Goal: Task Accomplishment & Management: Use online tool/utility

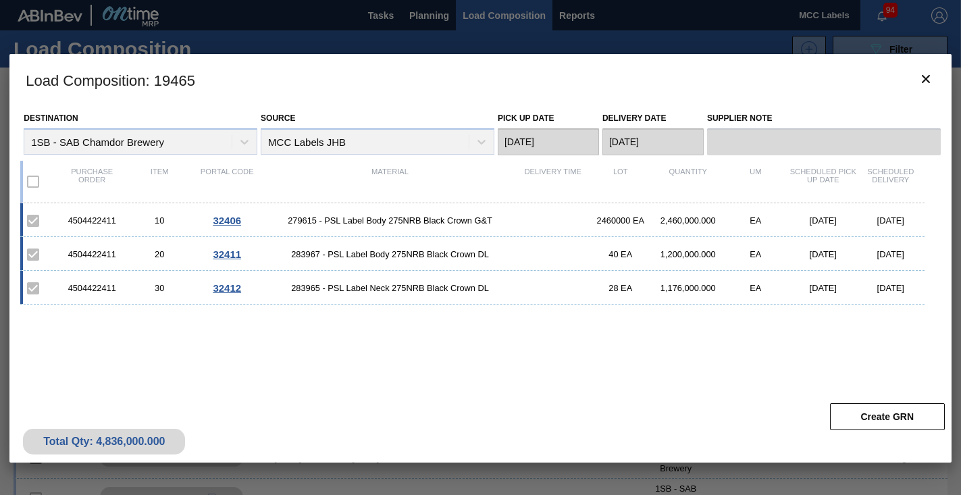
click at [422, 13] on div at bounding box center [480, 247] width 961 height 495
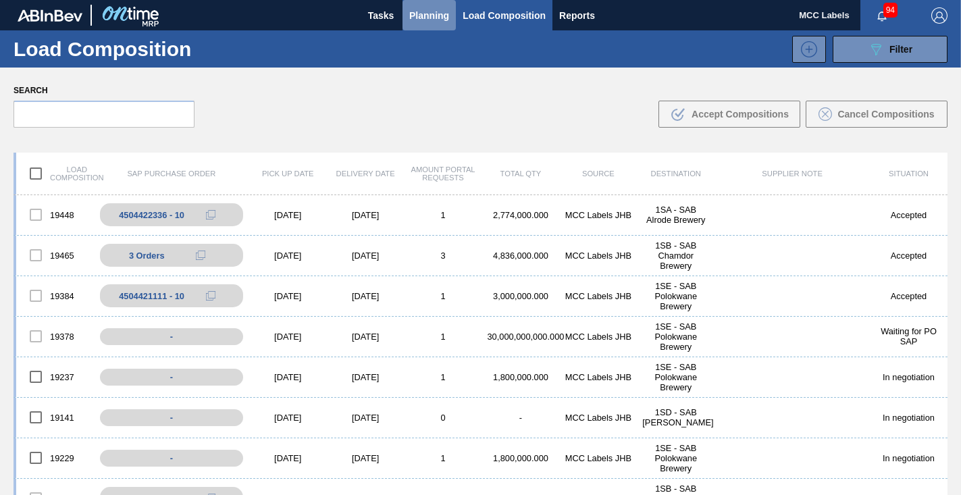
click at [417, 23] on span "Planning" at bounding box center [429, 15] width 40 height 16
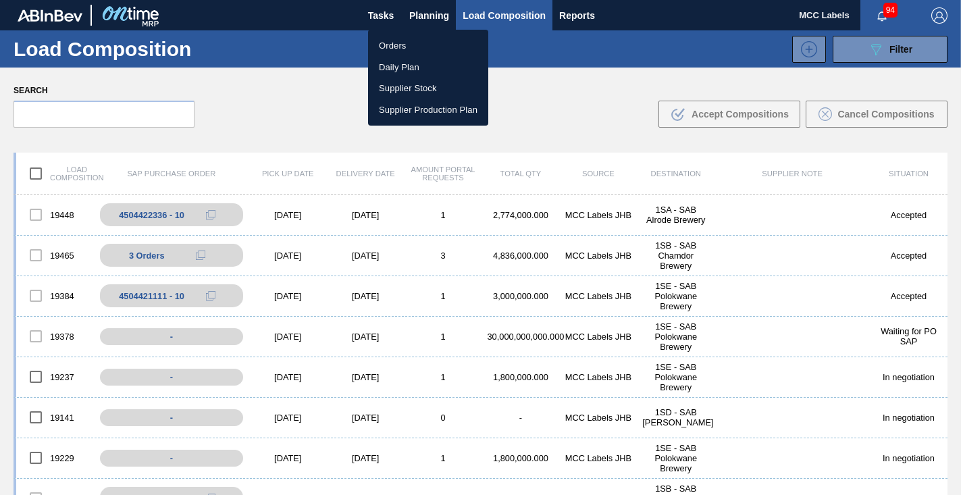
click at [400, 43] on li "Orders" at bounding box center [428, 46] width 120 height 22
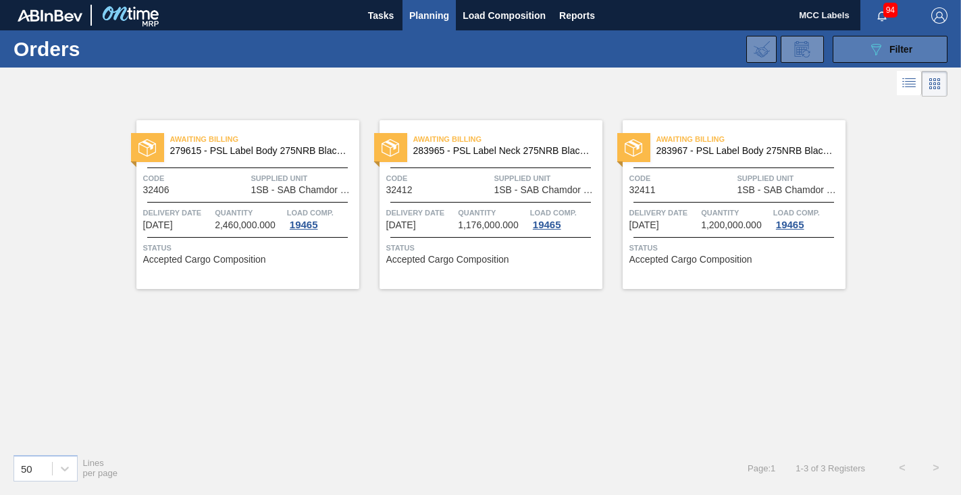
click at [852, 47] on button "089F7B8B-B2A5-4AFE-B5C0-19BA573D28AC Filter" at bounding box center [890, 49] width 115 height 27
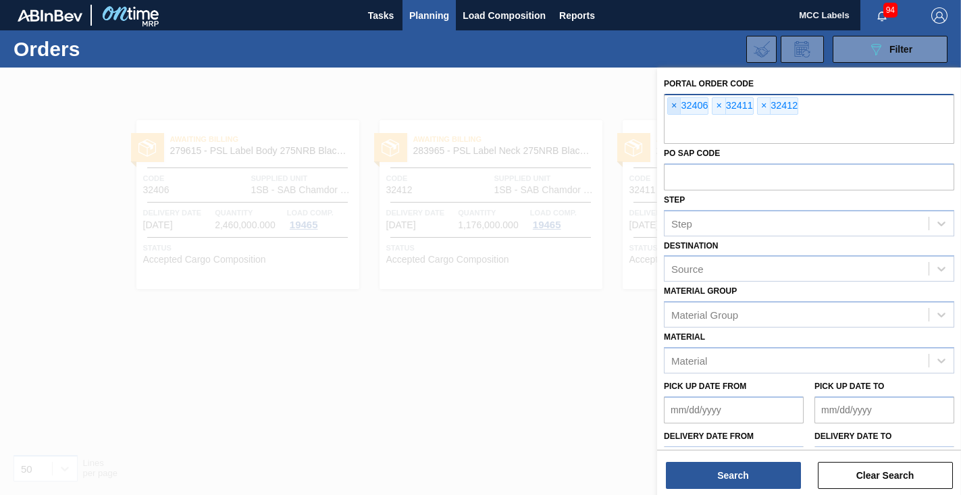
click at [673, 106] on span "×" at bounding box center [674, 106] width 13 height 16
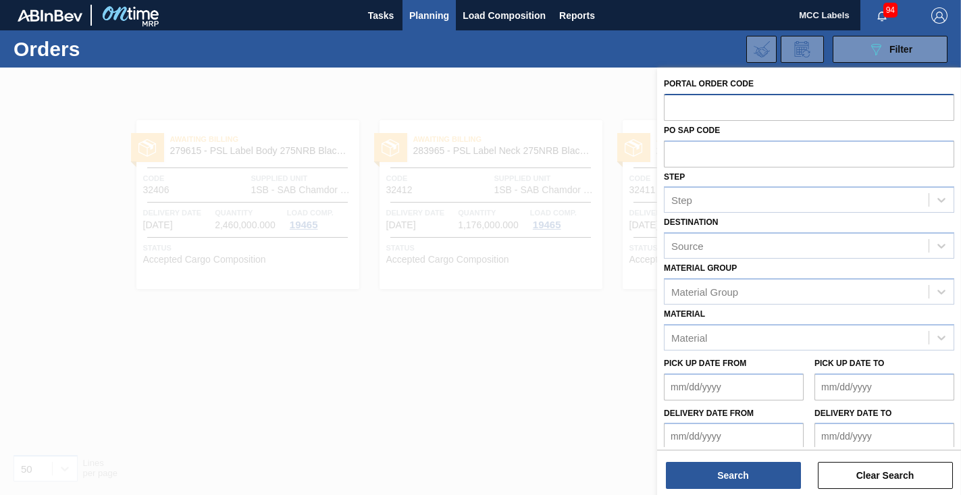
click at [674, 106] on input "text" at bounding box center [809, 107] width 290 height 26
type input "32448"
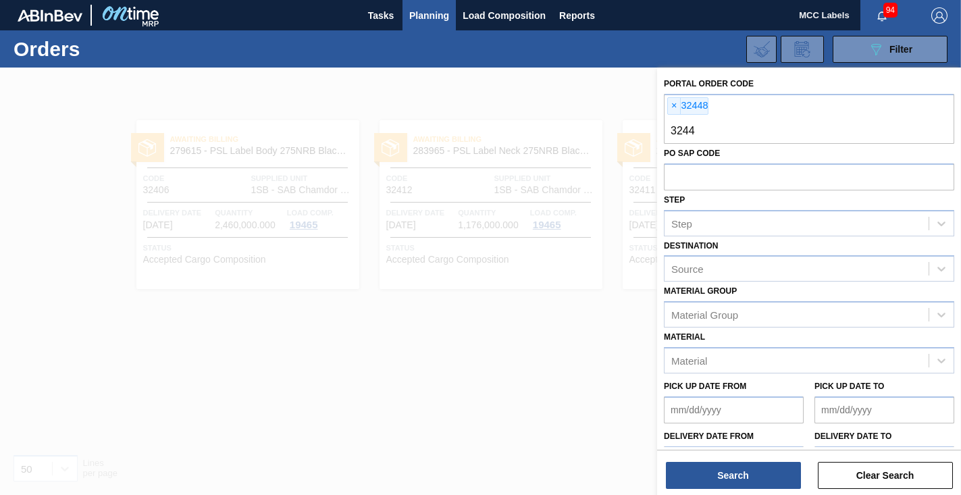
type input "32449"
type input "32450"
type input "32451"
type input "32452"
type input "32453"
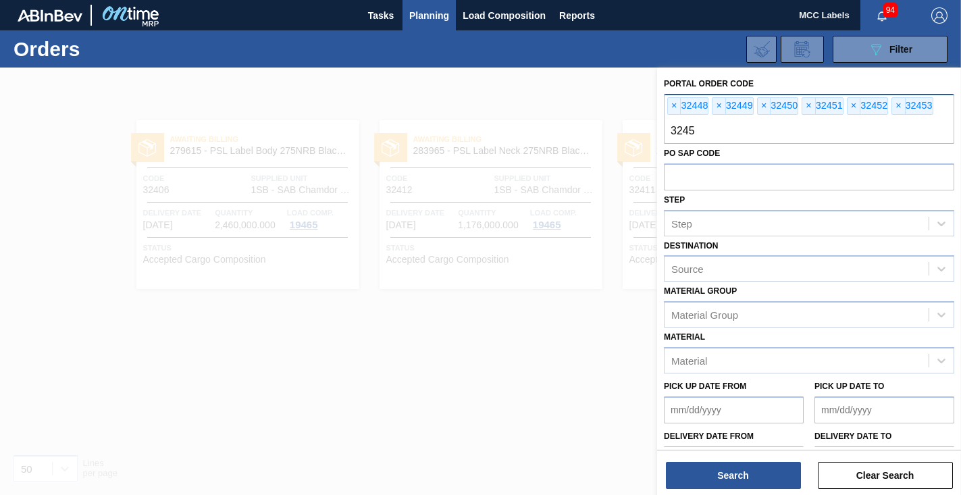
type input "32454"
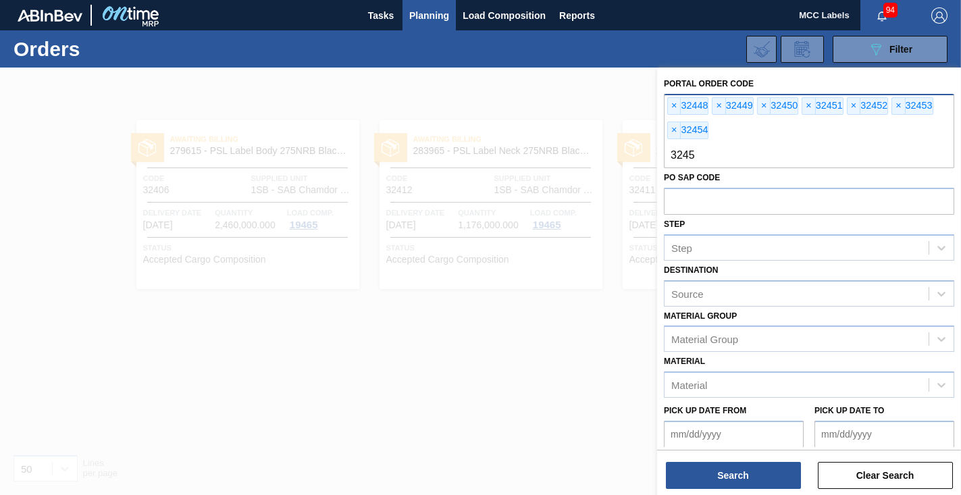
type input "32455"
type input "32456"
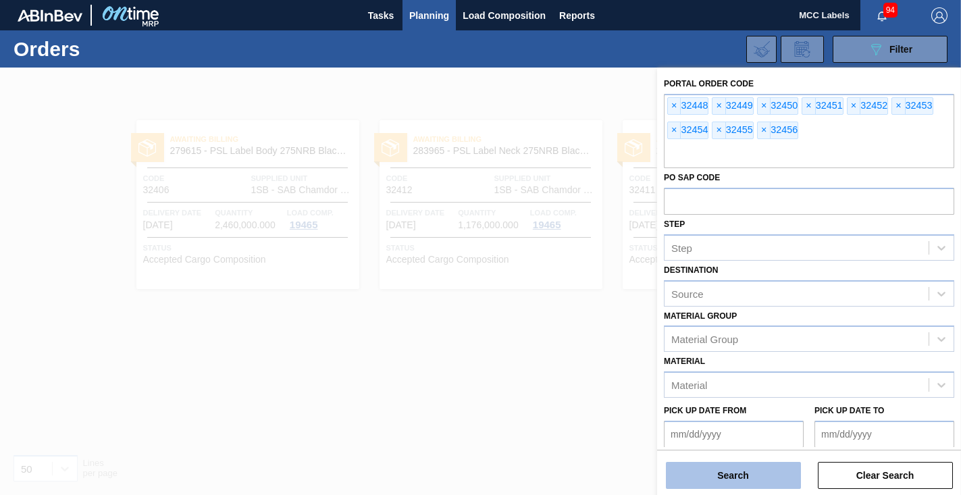
click at [725, 473] on button "Search" at bounding box center [733, 475] width 135 height 27
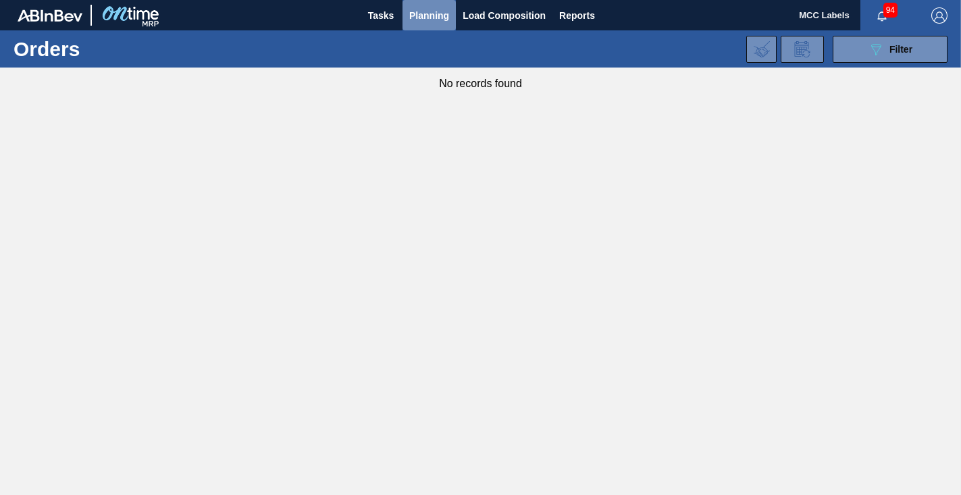
click at [426, 12] on span "Planning" at bounding box center [429, 15] width 40 height 16
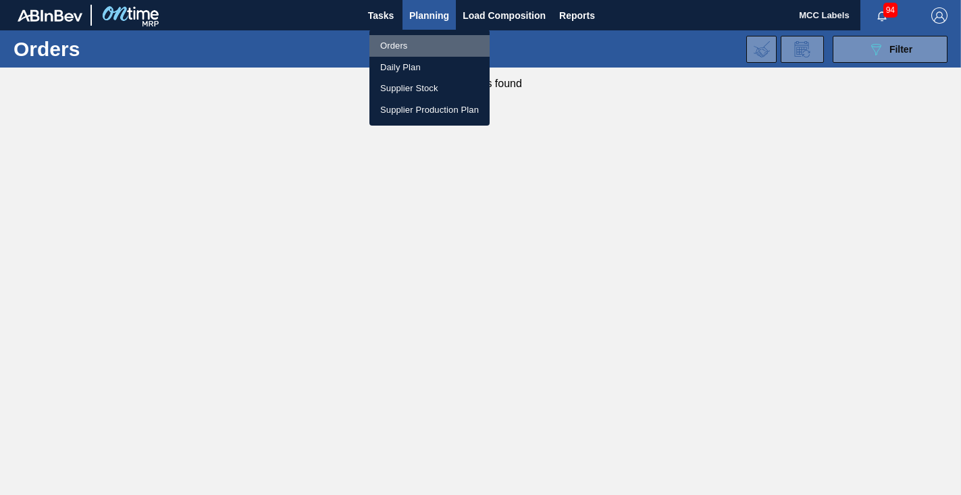
click at [392, 39] on li "Orders" at bounding box center [429, 46] width 120 height 22
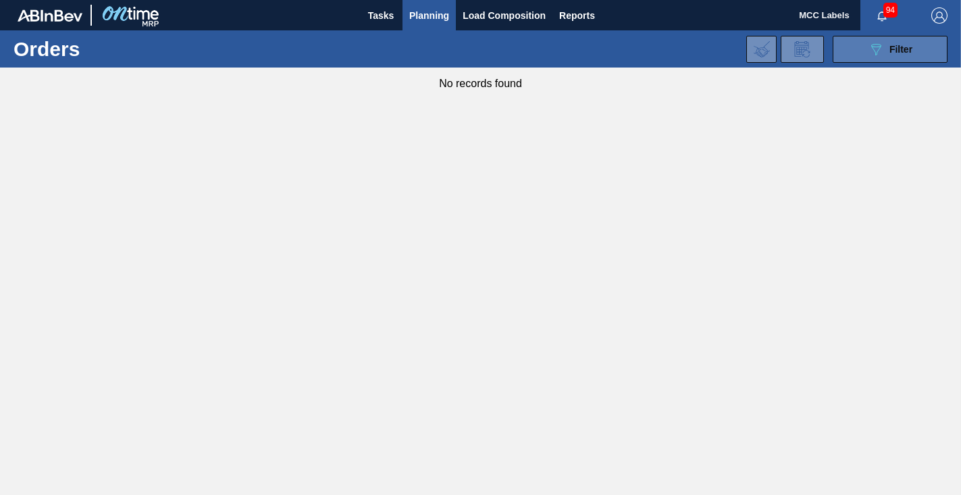
click at [839, 37] on button "089F7B8B-B2A5-4AFE-B5C0-19BA573D28AC Filter" at bounding box center [890, 49] width 115 height 27
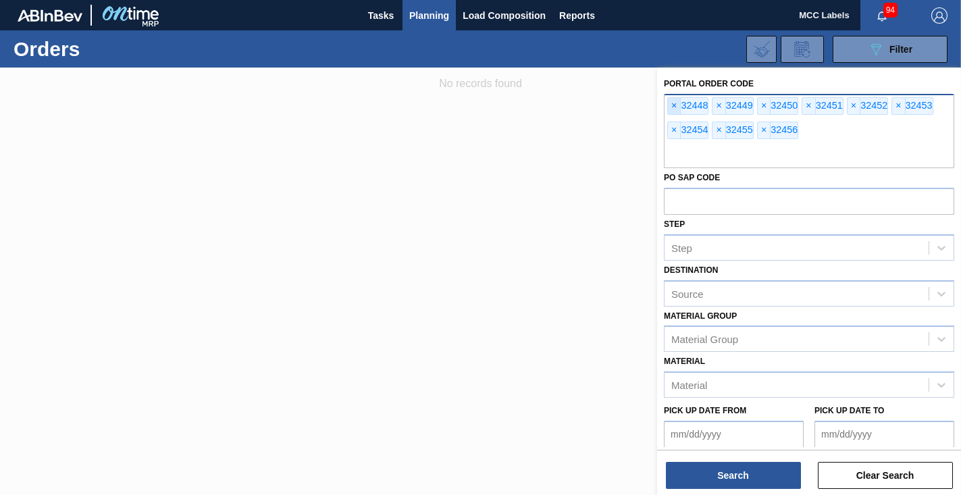
click at [677, 101] on span "×" at bounding box center [674, 106] width 13 height 16
click at [675, 105] on span "×" at bounding box center [674, 106] width 13 height 16
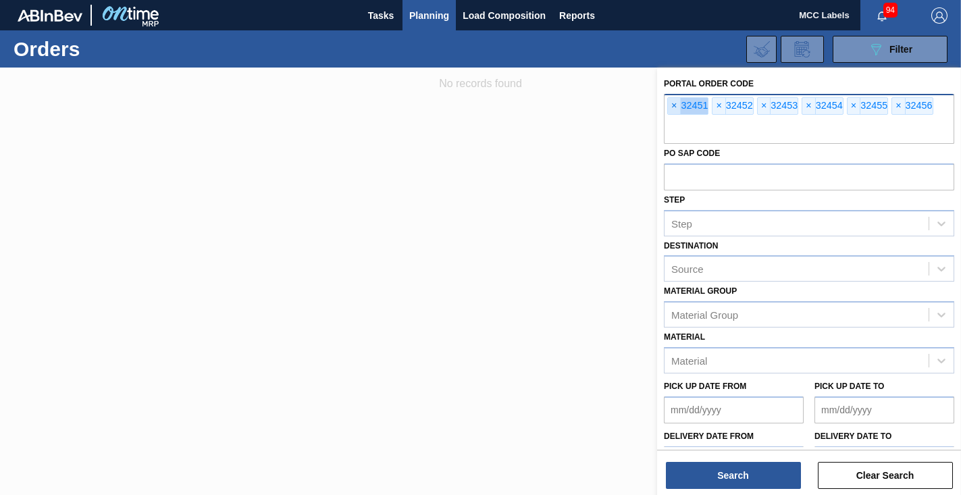
click at [675, 105] on span "×" at bounding box center [674, 106] width 13 height 16
click at [674, 105] on span "×" at bounding box center [674, 106] width 13 height 16
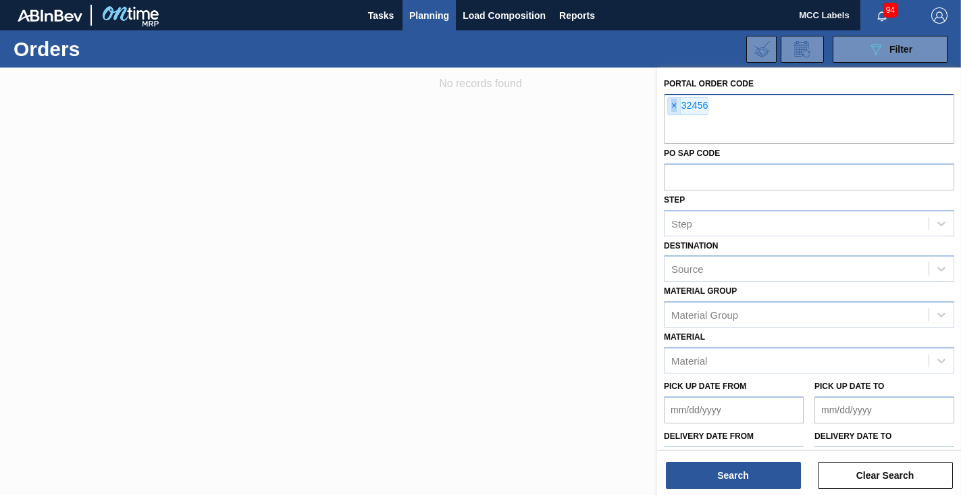
click at [674, 105] on span "×" at bounding box center [674, 106] width 13 height 16
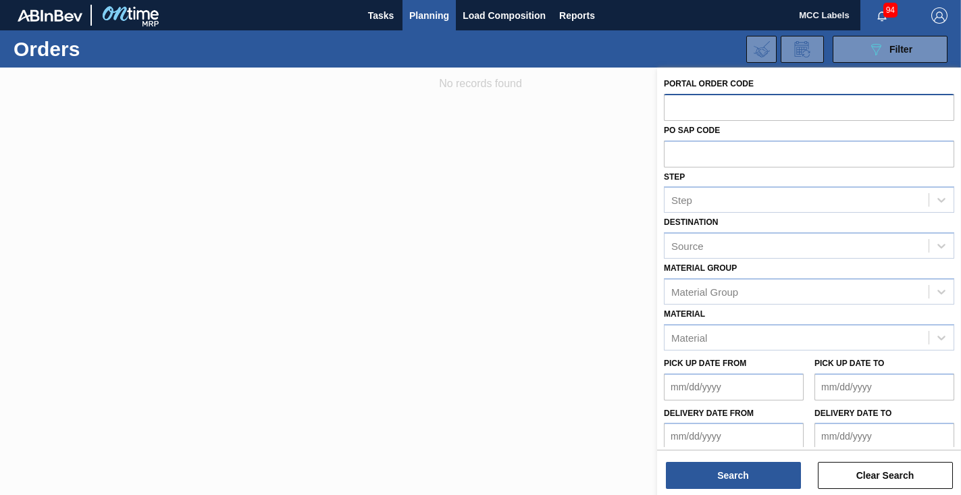
click at [674, 105] on input "text" at bounding box center [809, 107] width 290 height 26
type input "32448"
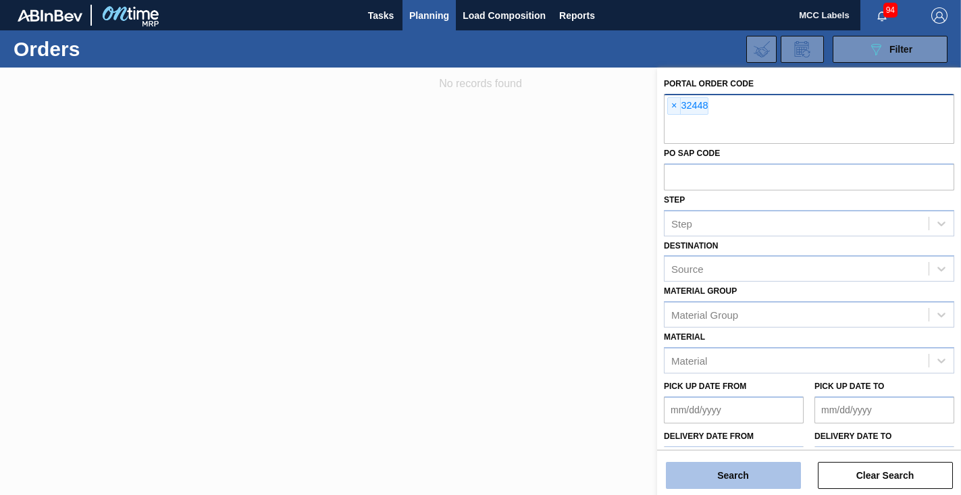
click at [708, 479] on button "Search" at bounding box center [733, 475] width 135 height 27
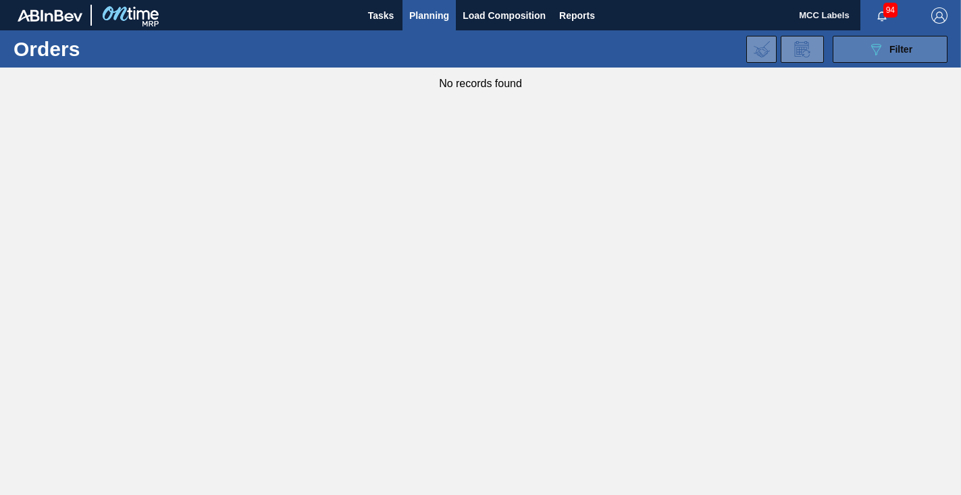
click at [856, 53] on button "089F7B8B-B2A5-4AFE-B5C0-19BA573D28AC Filter" at bounding box center [890, 49] width 115 height 27
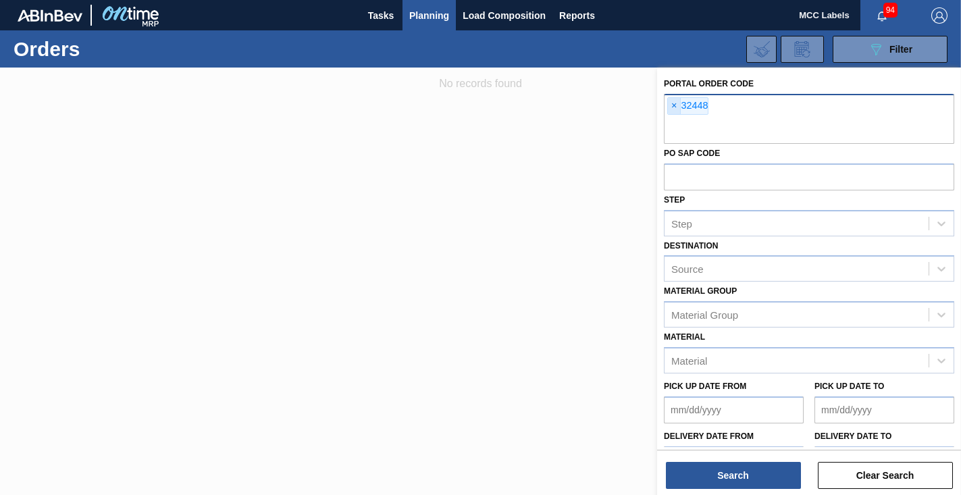
click at [674, 101] on span "×" at bounding box center [674, 106] width 13 height 16
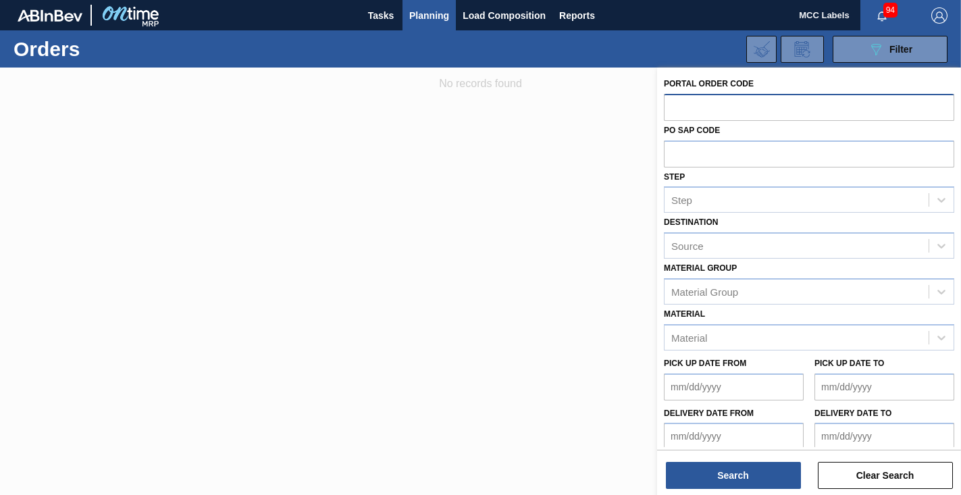
click at [680, 109] on input "text" at bounding box center [809, 107] width 290 height 26
type input "32451"
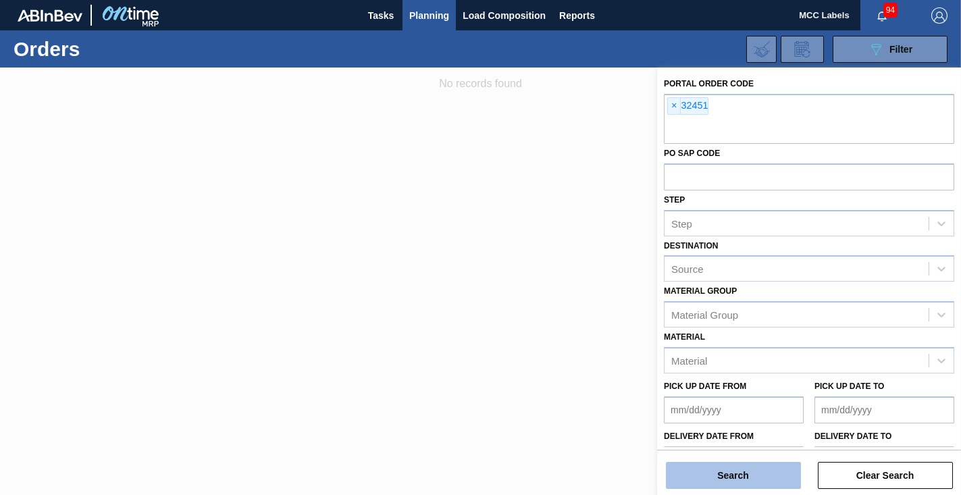
click at [752, 473] on button "Search" at bounding box center [733, 475] width 135 height 27
